Goal: Task Accomplishment & Management: Manage account settings

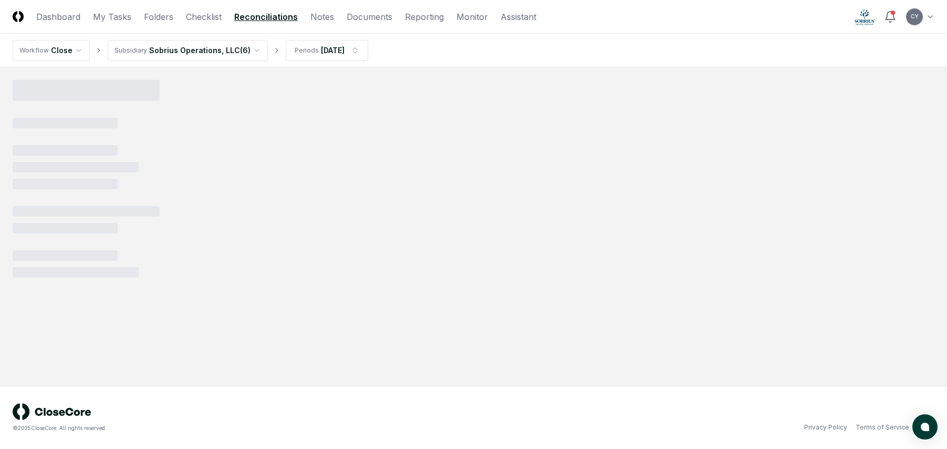
click at [916, 15] on html "CloseCore Dashboard My Tasks Folders Checklist Reconciliations Notes Documents …" at bounding box center [473, 224] width 947 height 449
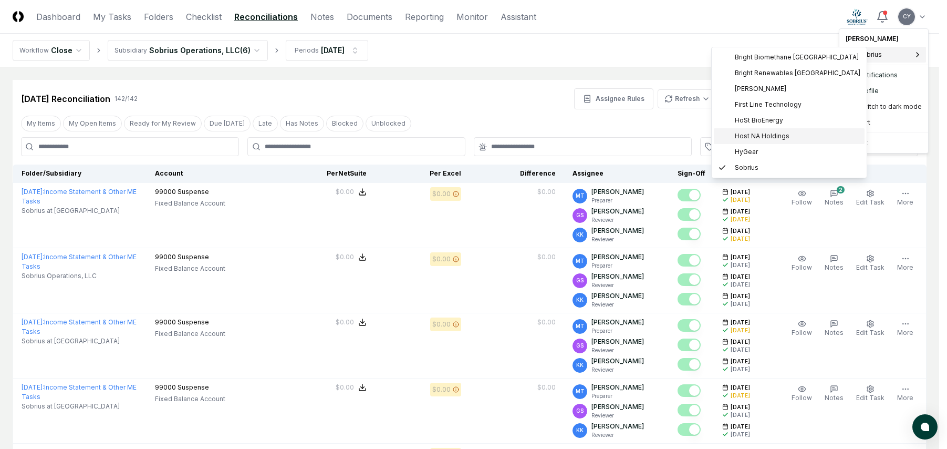
drag, startPoint x: 761, startPoint y: 136, endPoint x: 582, endPoint y: 95, distance: 183.2
click at [761, 136] on span "Host NA Holdings" at bounding box center [762, 135] width 55 height 9
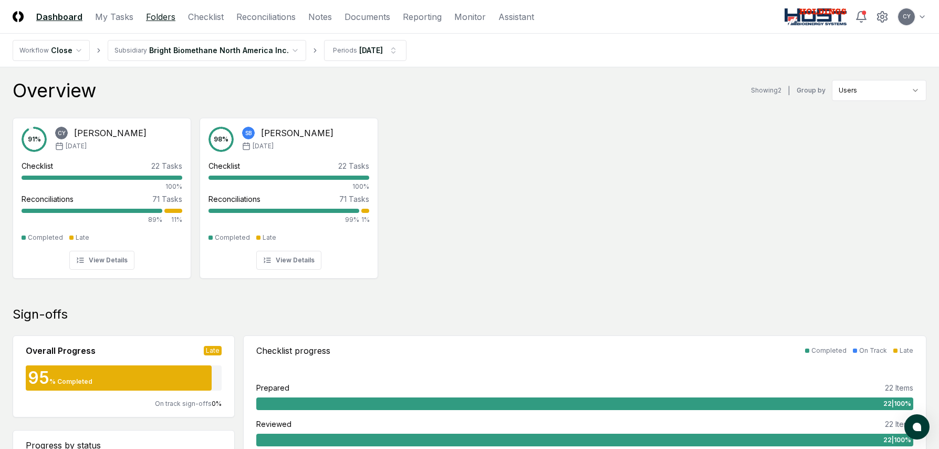
click at [164, 13] on link "Folders" at bounding box center [160, 17] width 29 height 13
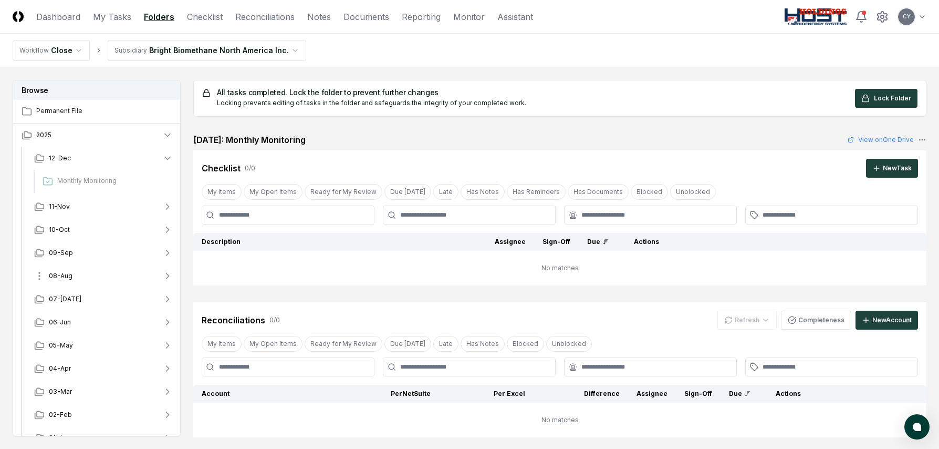
click at [64, 273] on span "08-Aug" at bounding box center [61, 275] width 24 height 9
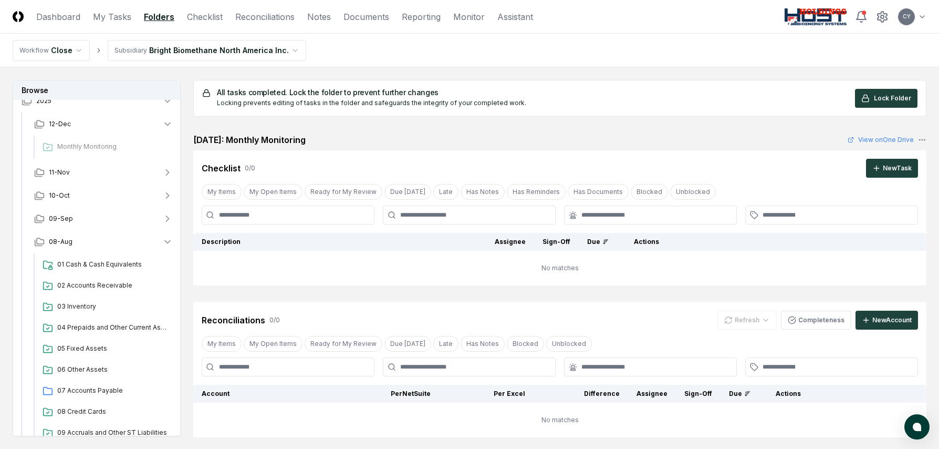
scroll to position [53, 0]
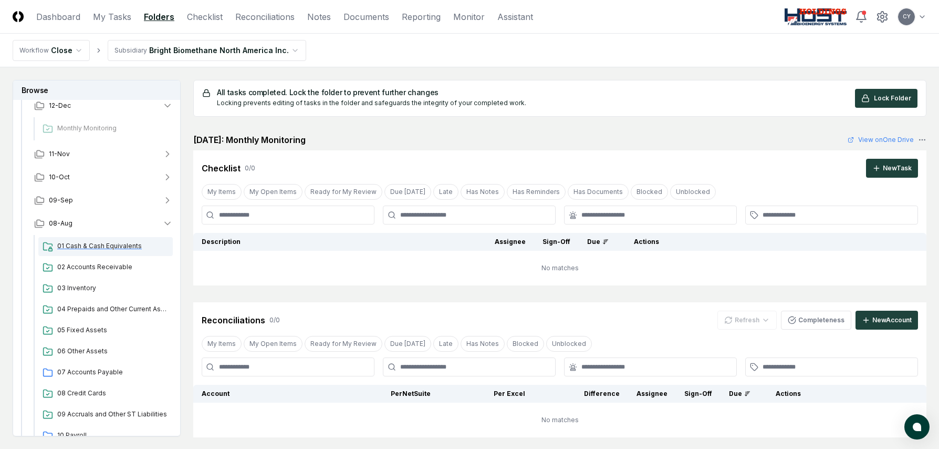
click at [114, 242] on span "01 Cash & Cash Equivalents" at bounding box center [112, 245] width 111 height 9
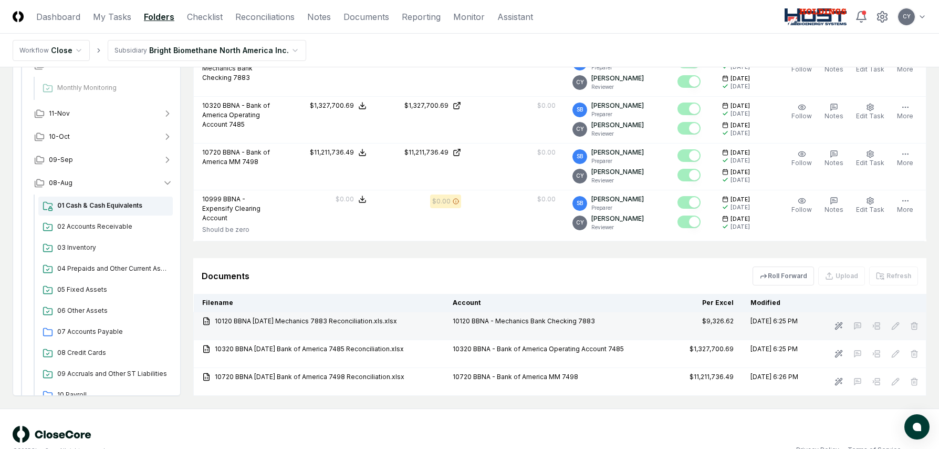
scroll to position [384, 0]
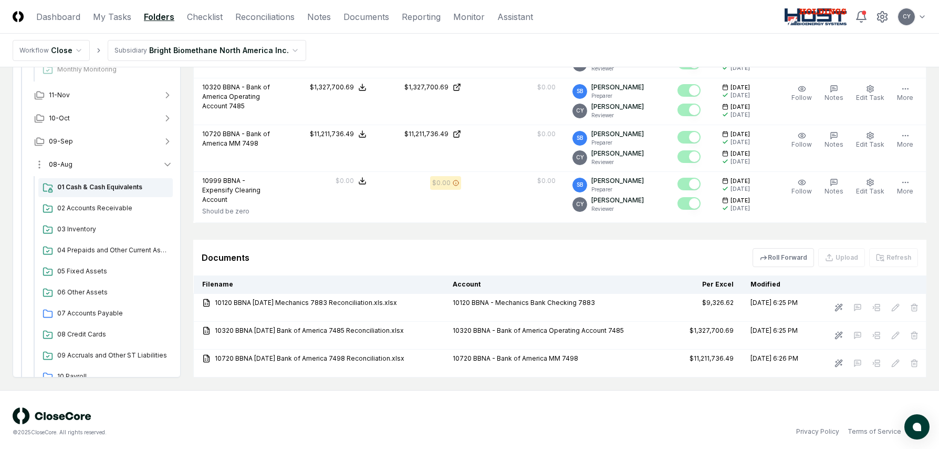
click at [166, 159] on icon "button" at bounding box center [167, 164] width 11 height 11
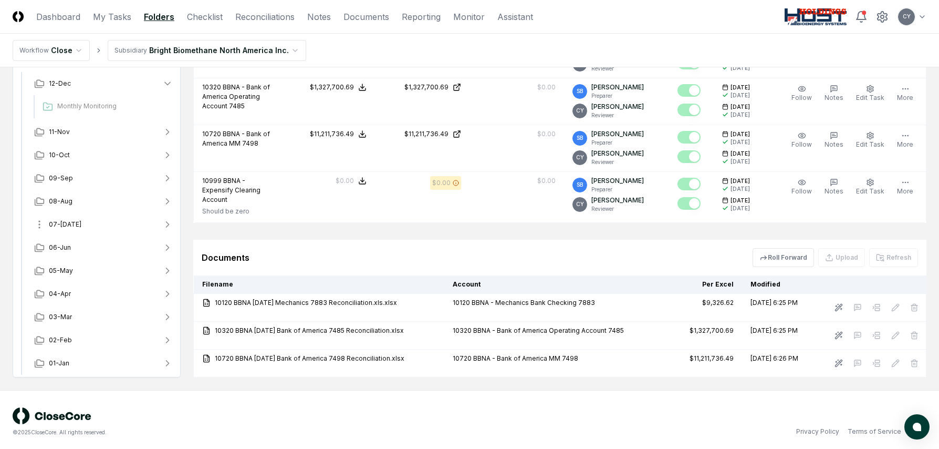
click at [64, 220] on span "07-Jul" at bounding box center [65, 224] width 33 height 9
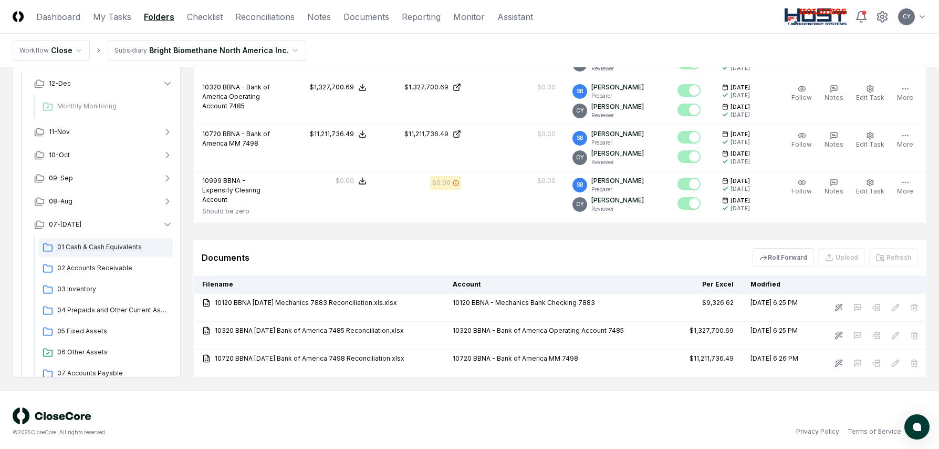
click at [112, 242] on span "01 Cash & Cash Equivalents" at bounding box center [112, 246] width 111 height 9
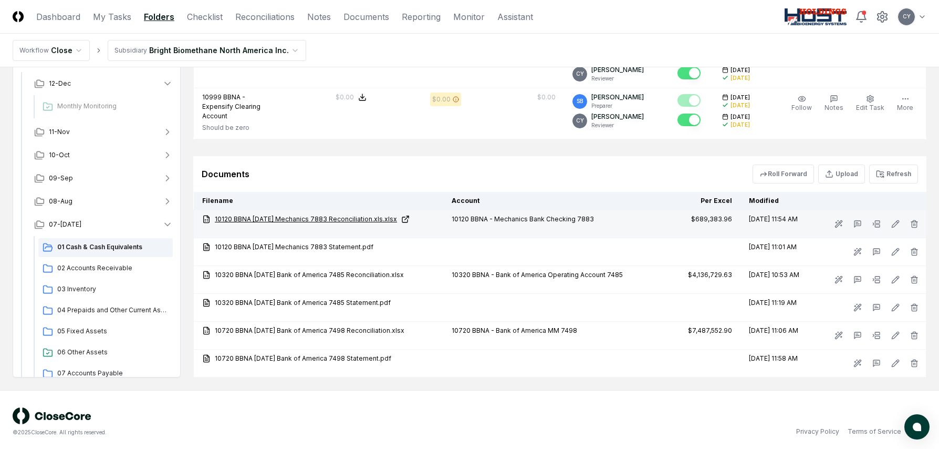
scroll to position [46, 0]
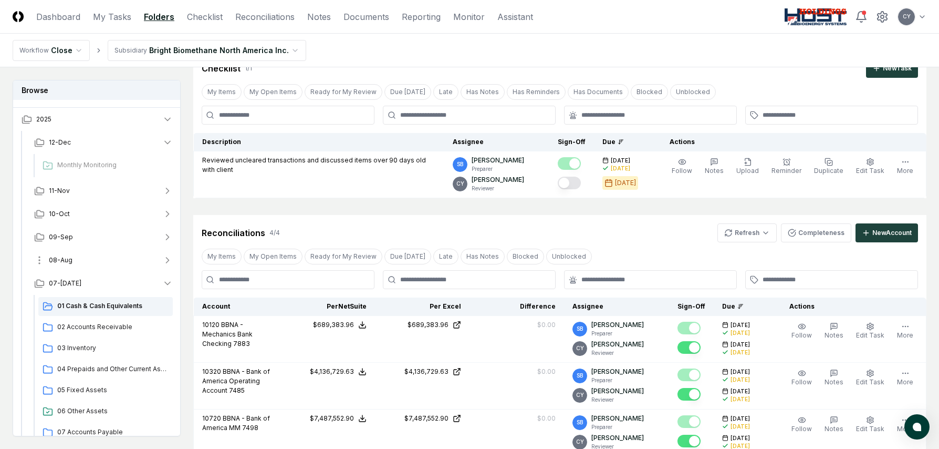
click at [61, 258] on span "08-Aug" at bounding box center [61, 259] width 24 height 9
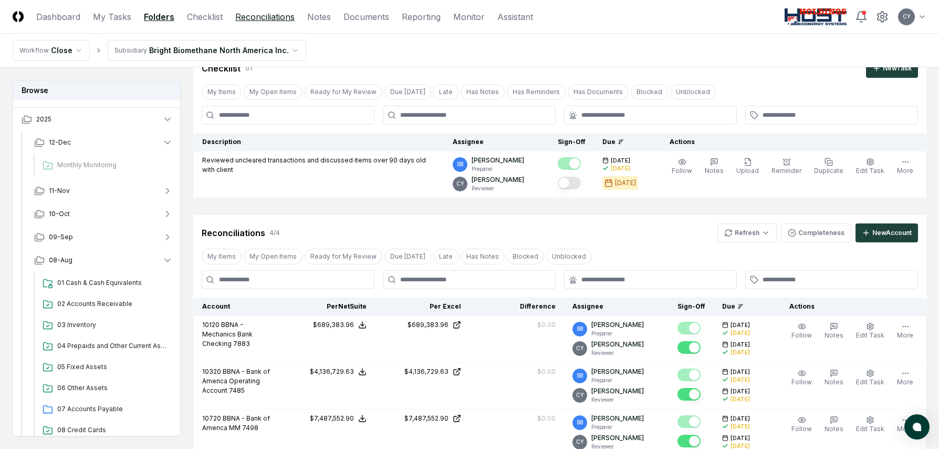
click at [278, 18] on link "Reconciliations" at bounding box center [264, 17] width 59 height 13
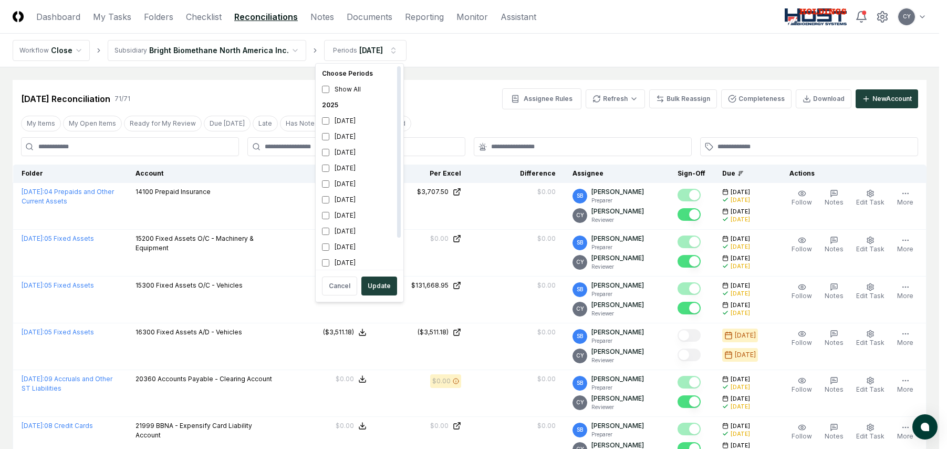
scroll to position [3, 0]
click at [376, 282] on button "Update" at bounding box center [379, 285] width 36 height 19
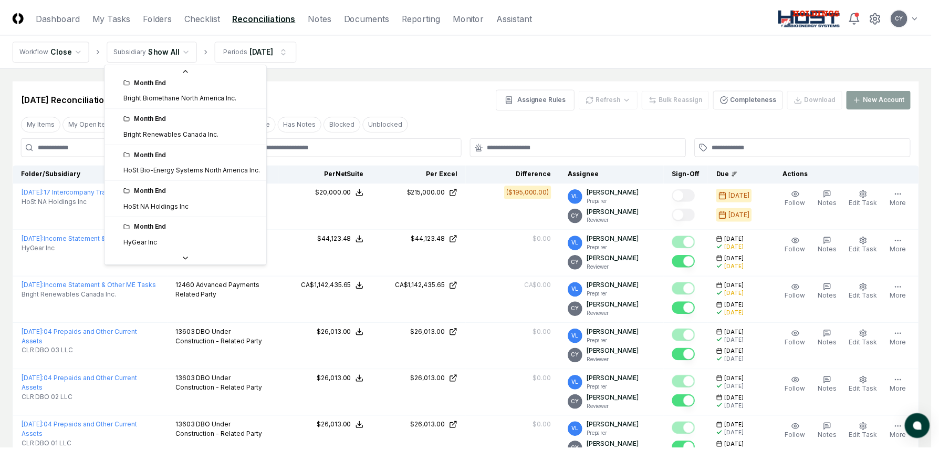
scroll to position [112, 0]
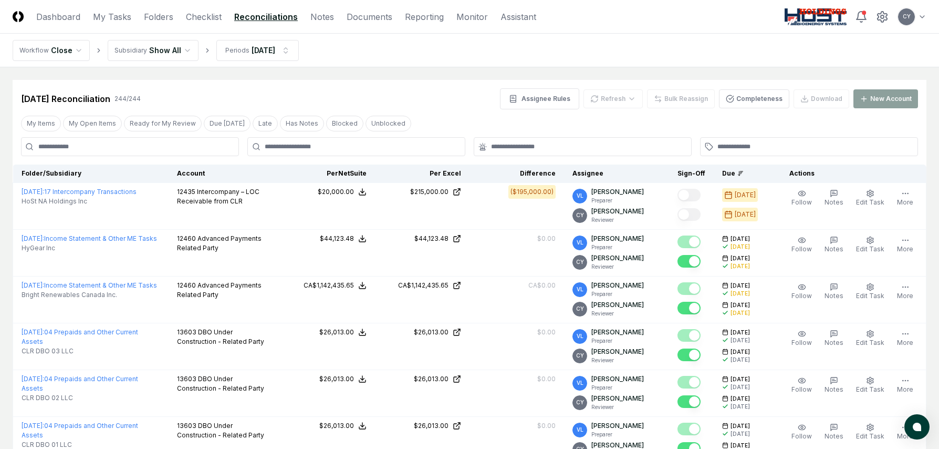
click at [434, 106] on div "Aug 2025 Reconciliation 244 / 244 Assignee Rules Refresh Bulk Reassign Complete…" at bounding box center [469, 98] width 897 height 21
